Goal: Obtain resource: Obtain resource

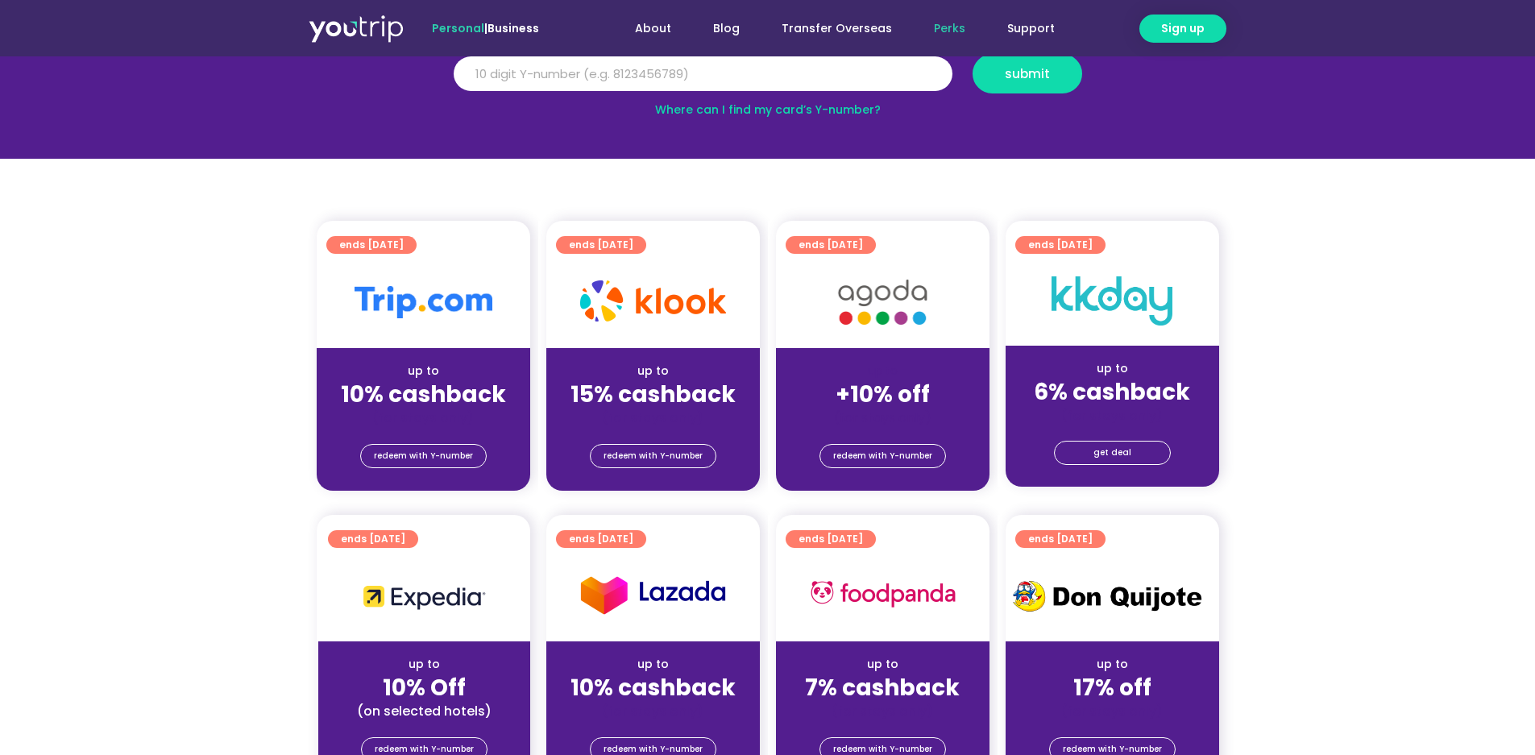
scroll to position [242, 0]
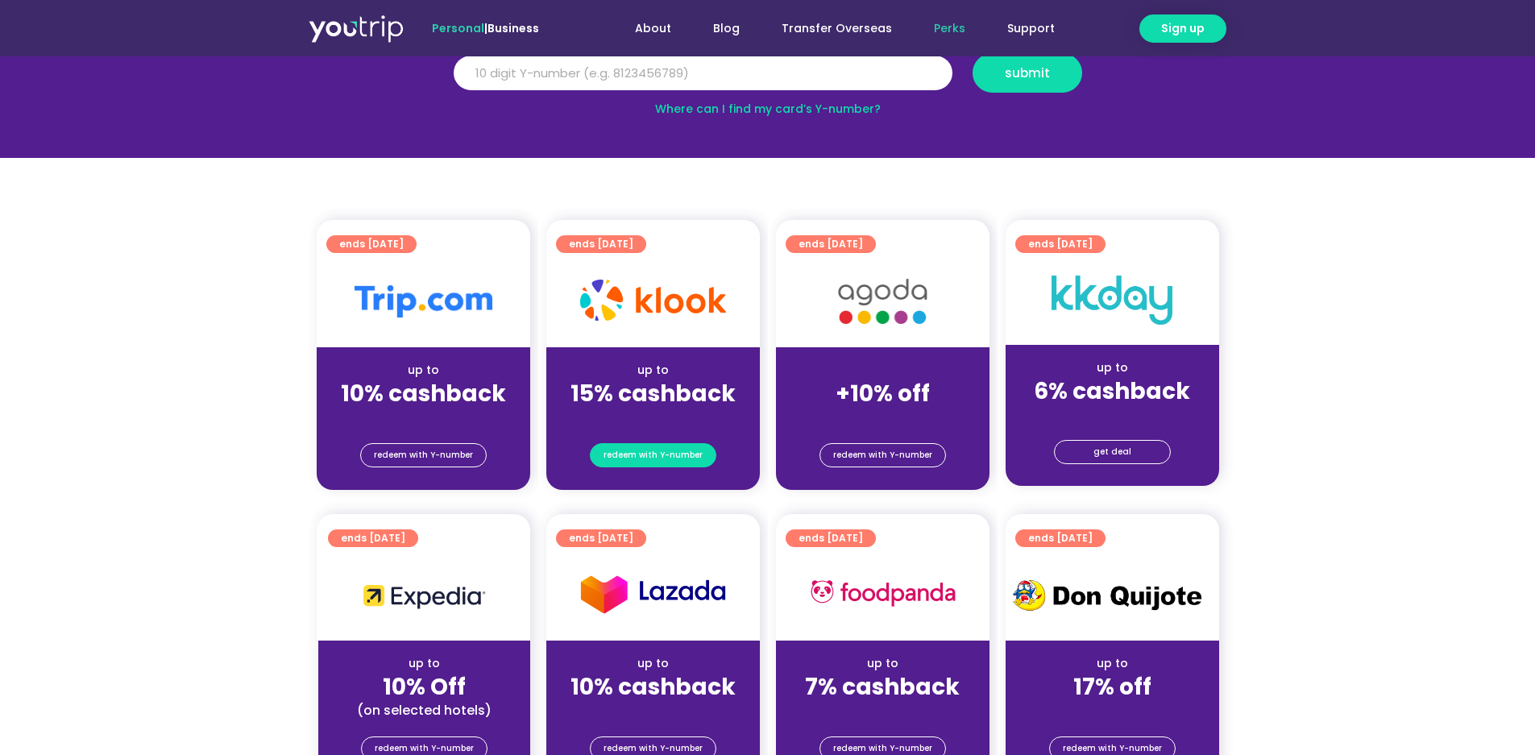
click at [663, 454] on span "redeem with Y-number" at bounding box center [652, 455] width 99 height 23
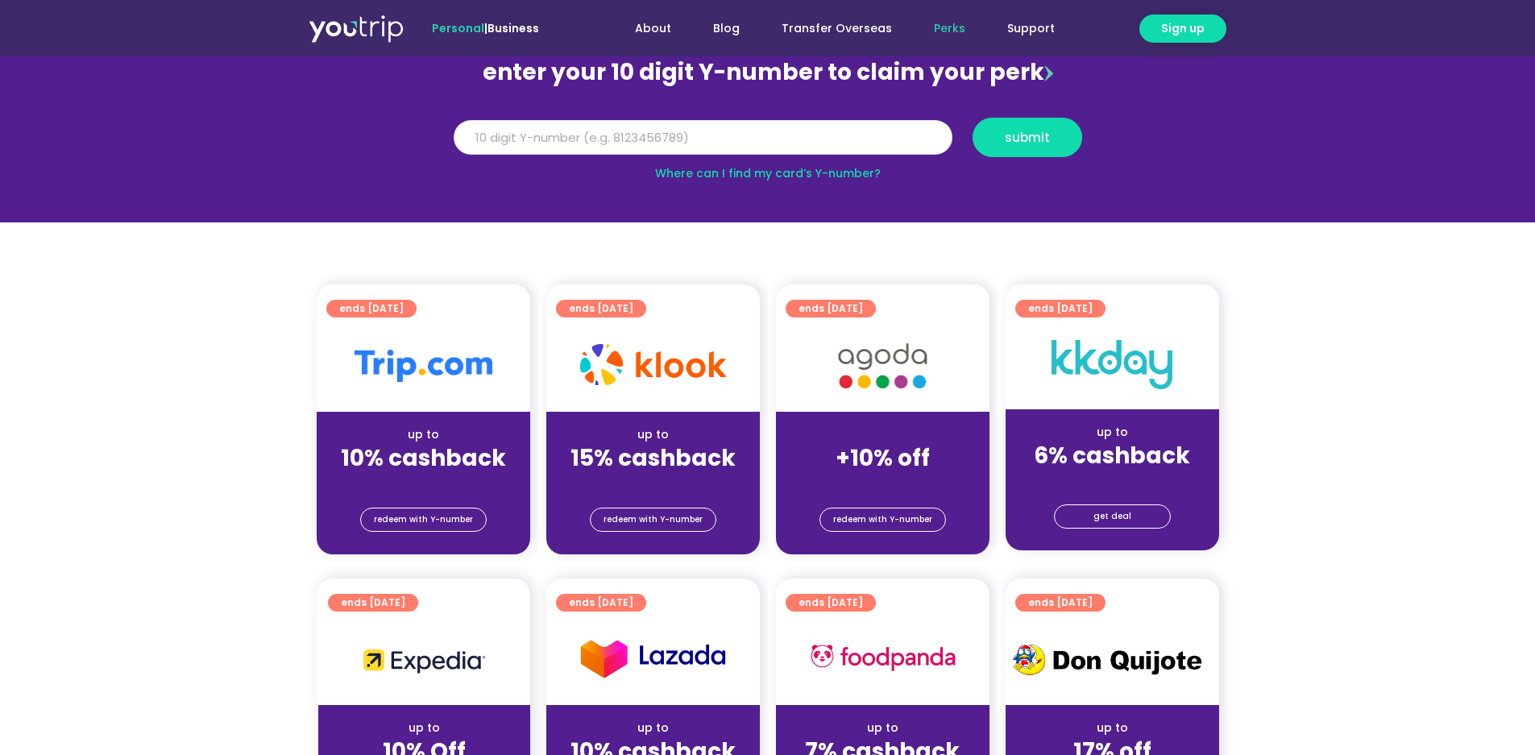
click at [664, 133] on input "Y Number" at bounding box center [703, 137] width 499 height 35
type input "8104474743"
click at [1026, 135] on span "submit" at bounding box center [1027, 137] width 45 height 12
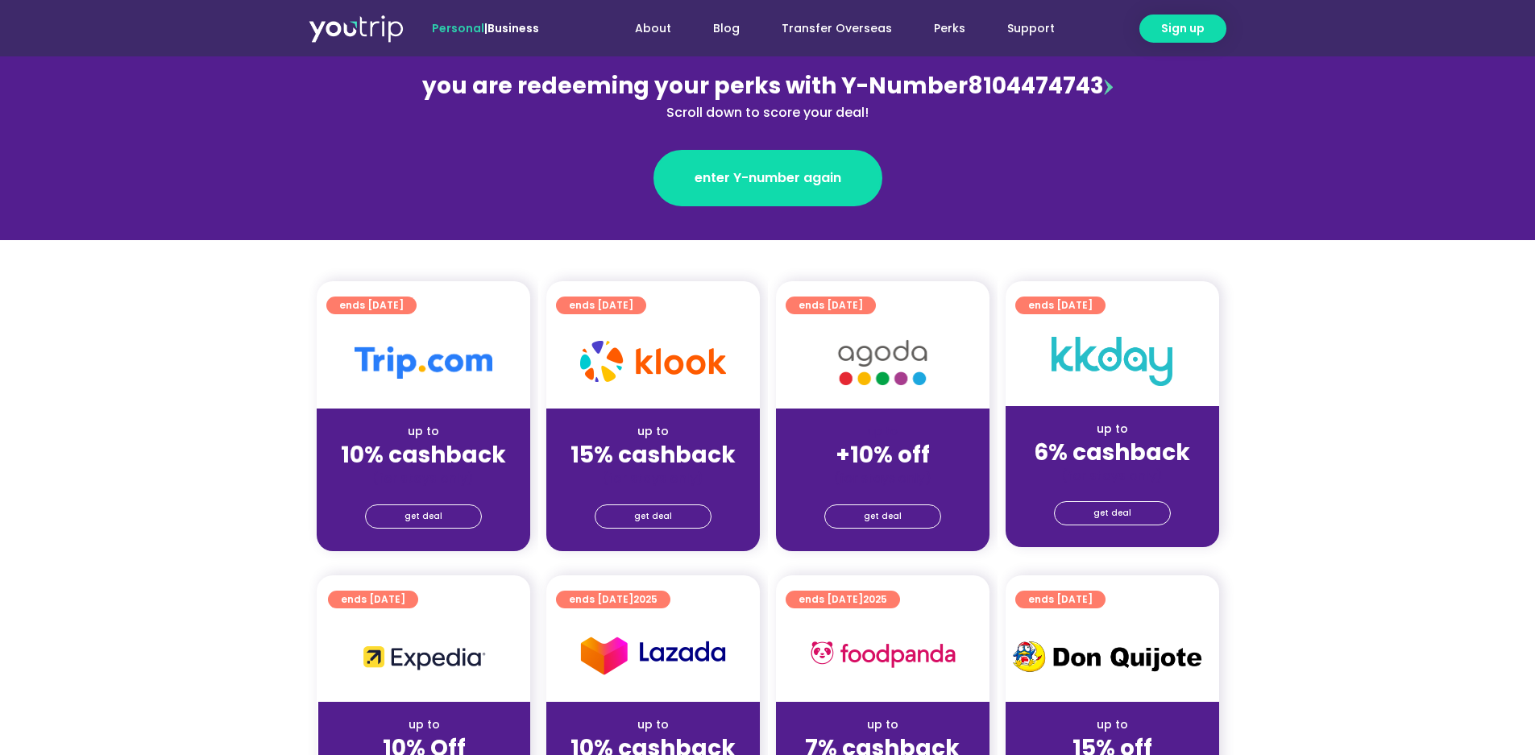
scroll to position [242, 0]
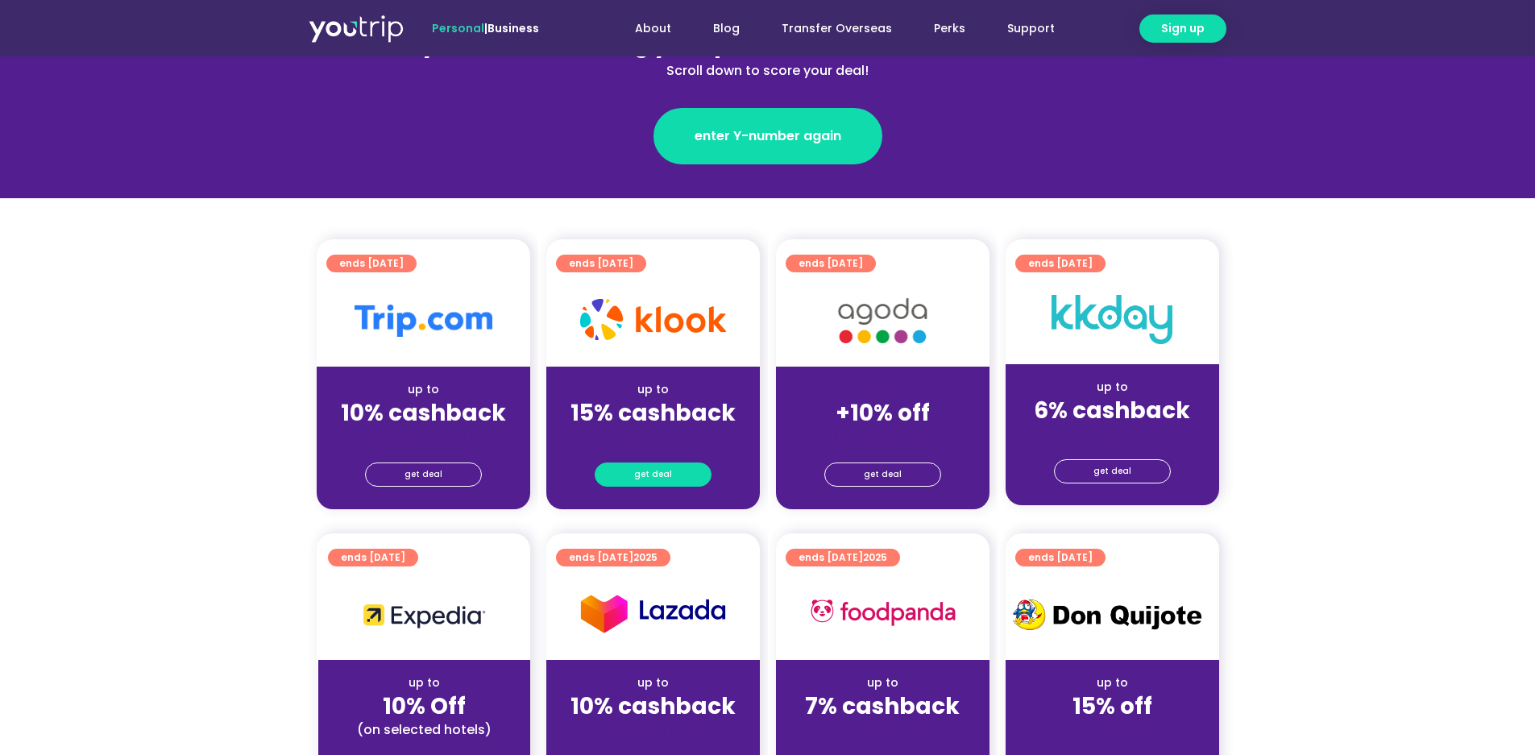
click at [686, 480] on link "get deal" at bounding box center [653, 474] width 117 height 24
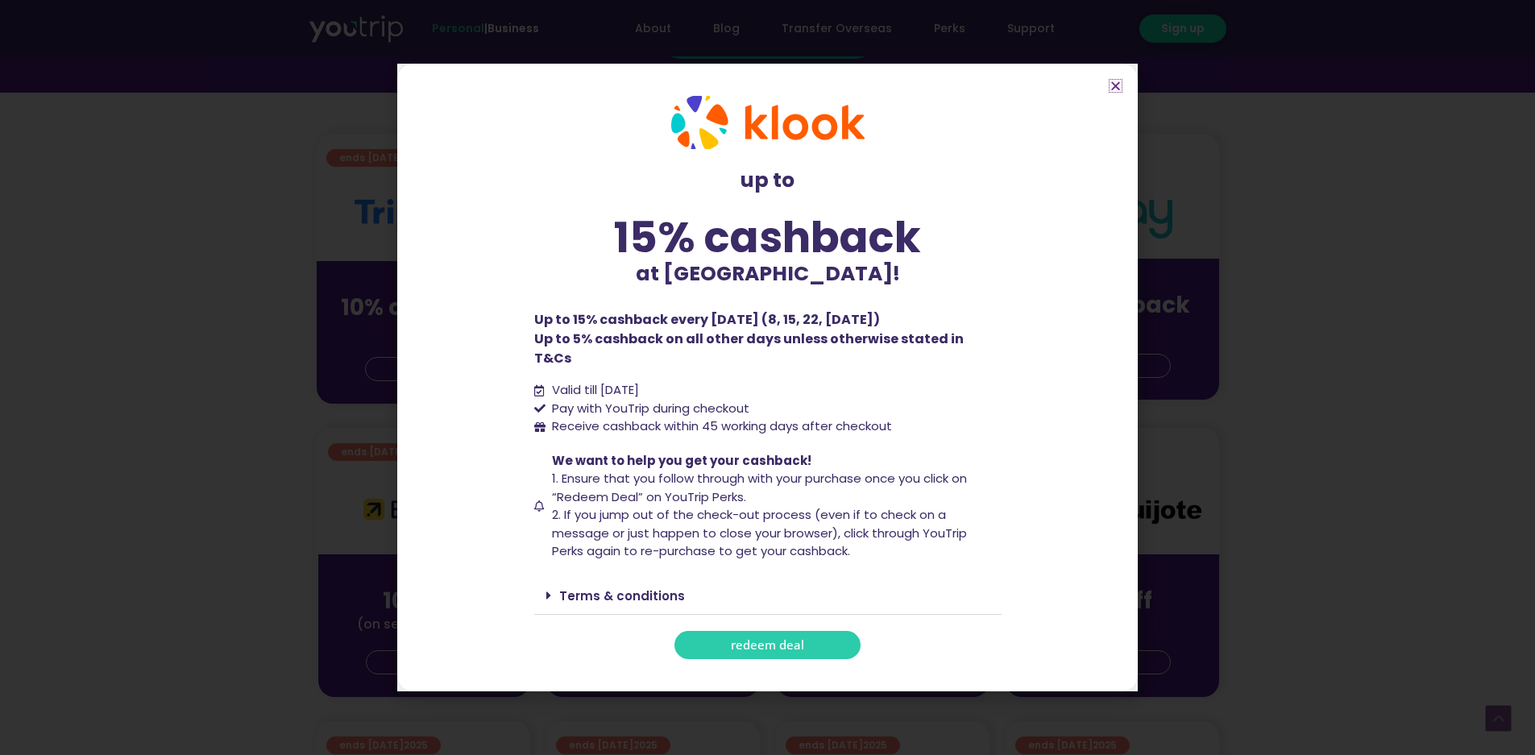
scroll to position [322, 0]
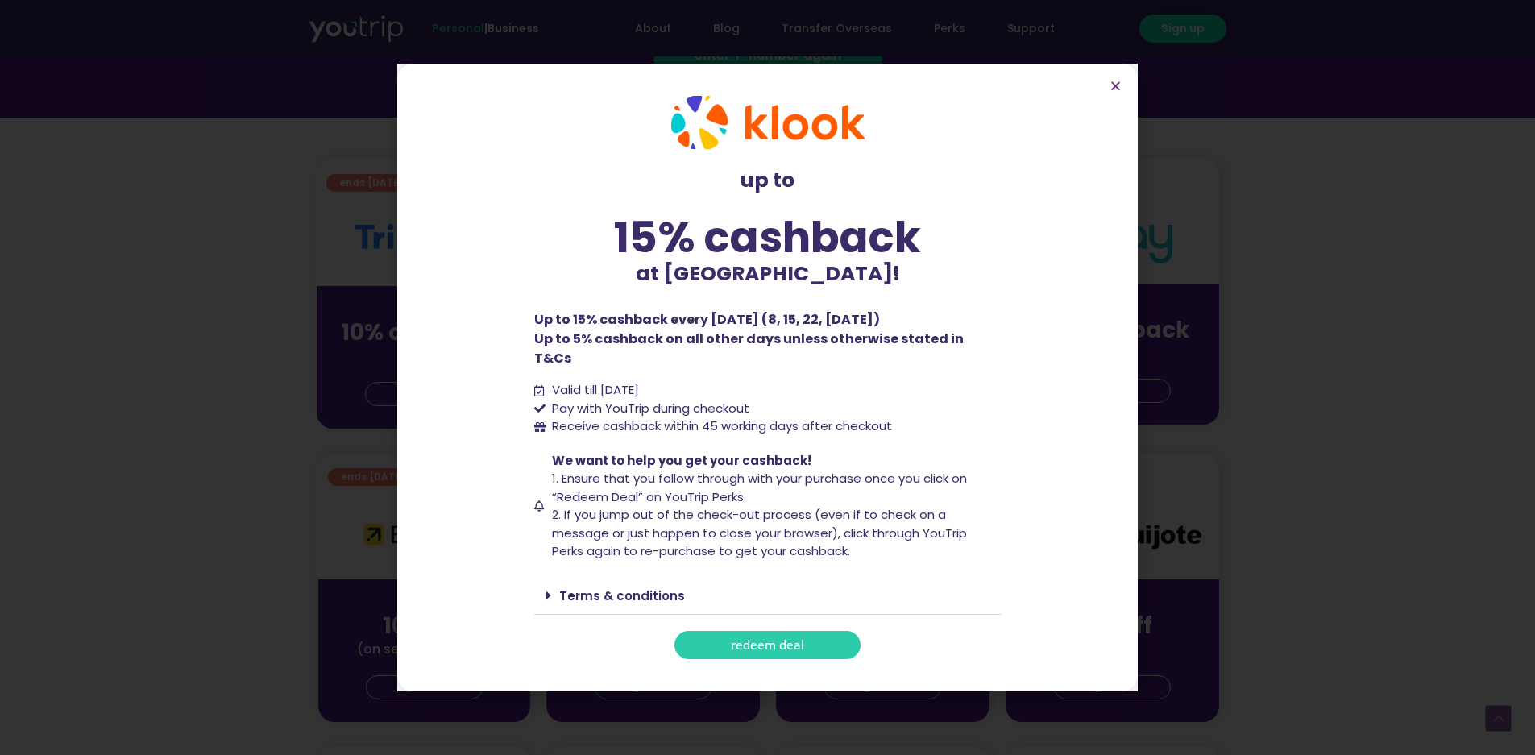
click at [546, 589] on icon at bounding box center [548, 595] width 5 height 13
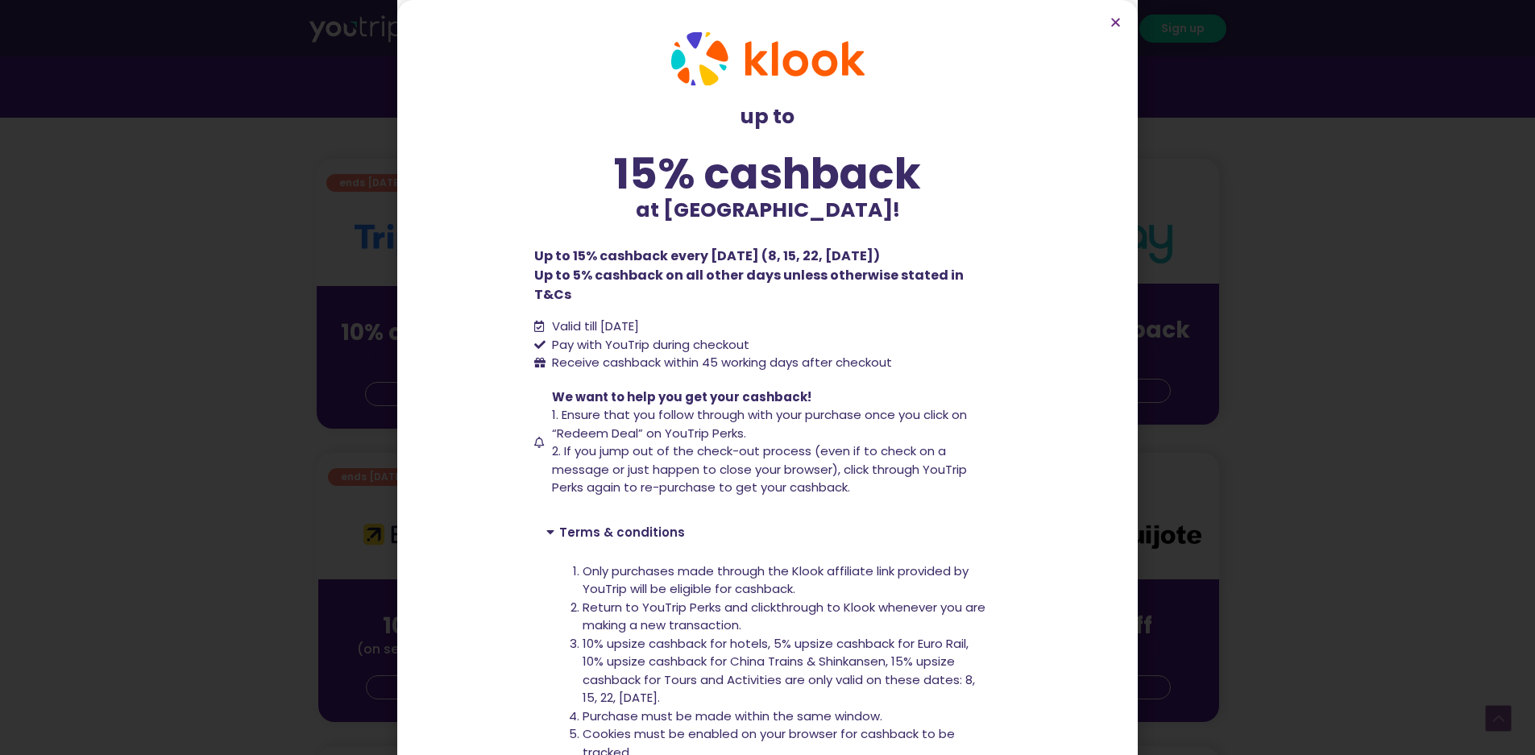
scroll to position [349, 0]
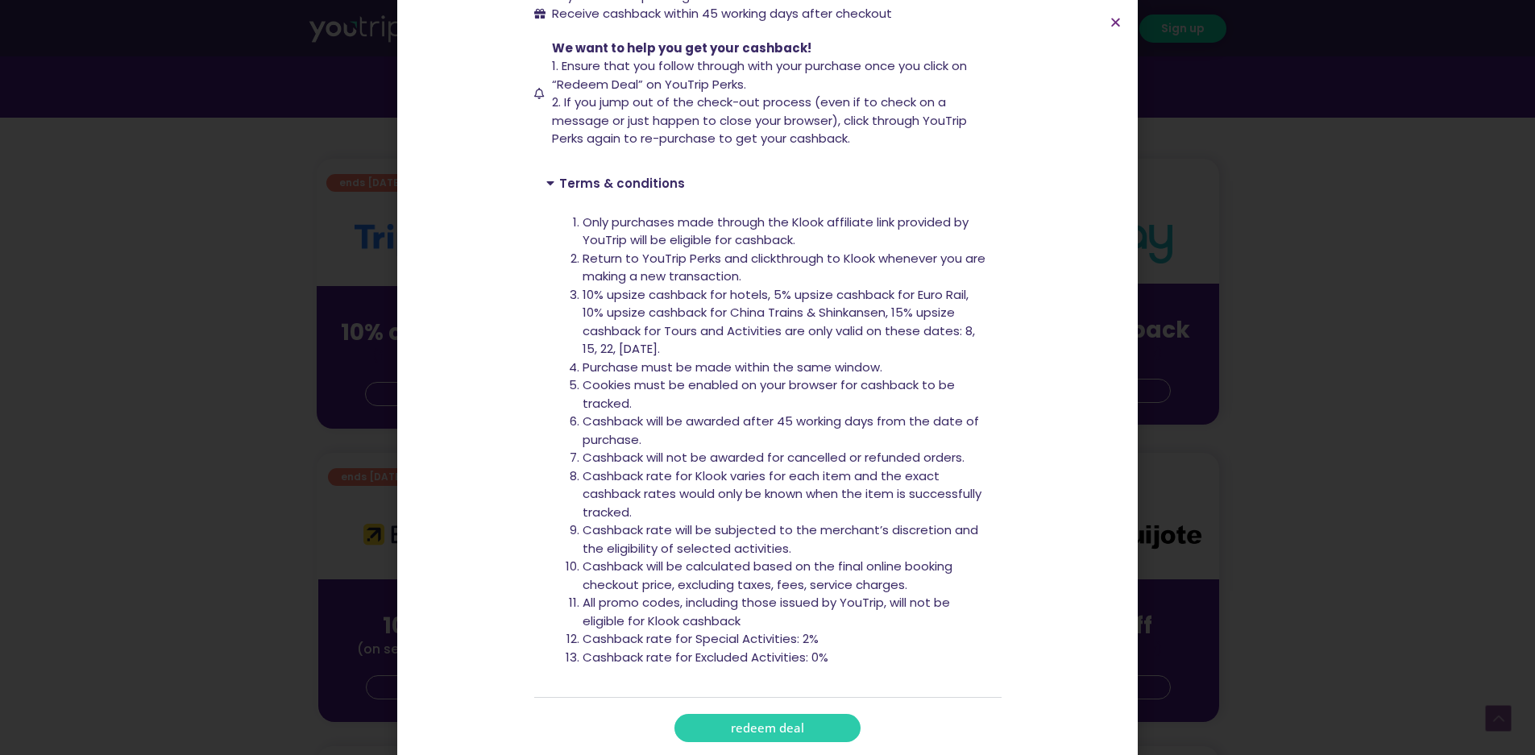
click at [741, 722] on span "redeem deal" at bounding box center [767, 728] width 73 height 12
